Goal: Information Seeking & Learning: Learn about a topic

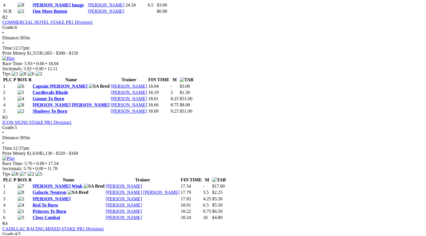
scroll to position [367, 1]
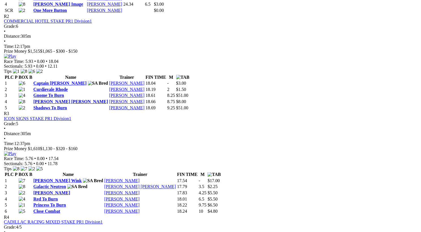
scroll to position [367, 0]
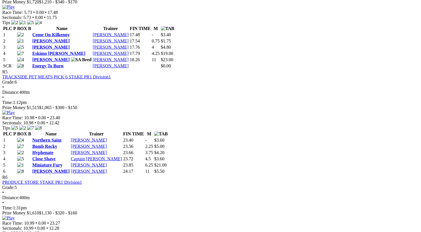
scroll to position [636, 0]
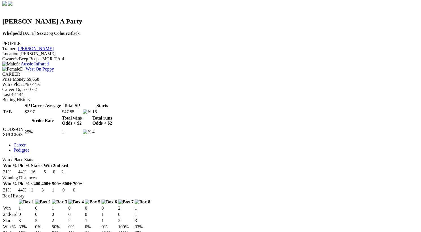
scroll to position [176, 0]
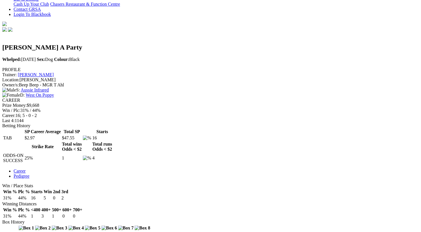
scroll to position [152, 0]
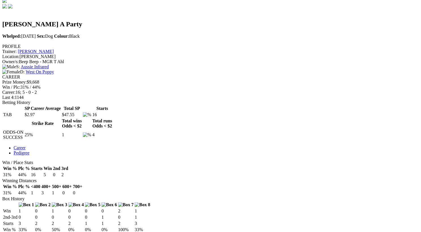
scroll to position [175, 0]
